Goal: Find specific page/section: Find specific page/section

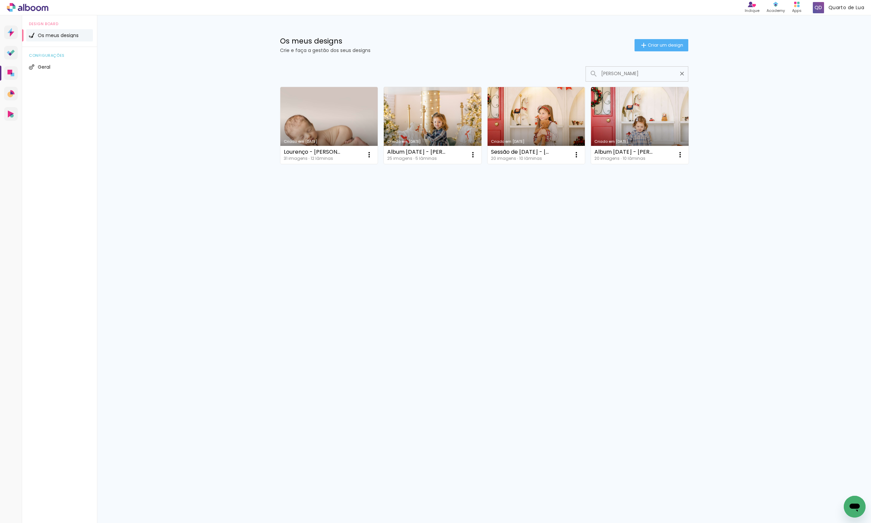
type input "[PERSON_NAME]"
type paper-input "[PERSON_NAME]"
click at [335, 108] on link "Criado em [DATE]" at bounding box center [329, 125] width 98 height 77
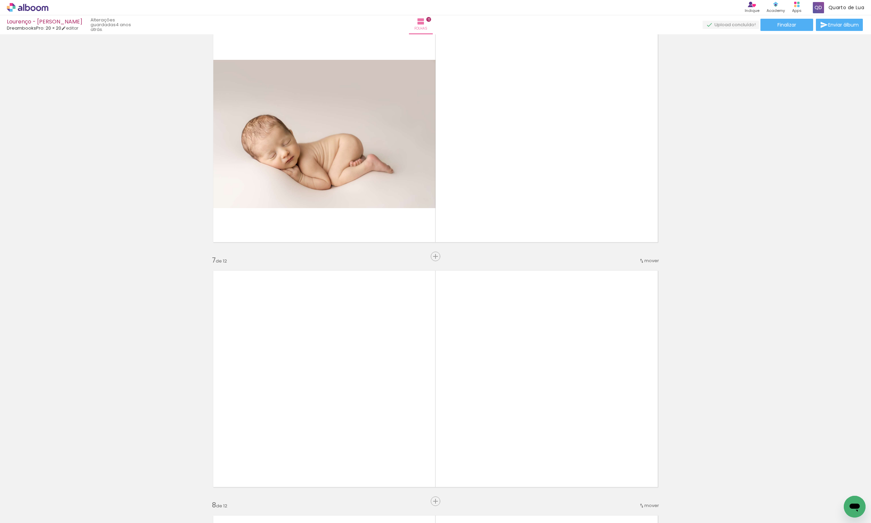
scroll to position [1496, 0]
